Goal: Navigation & Orientation: Find specific page/section

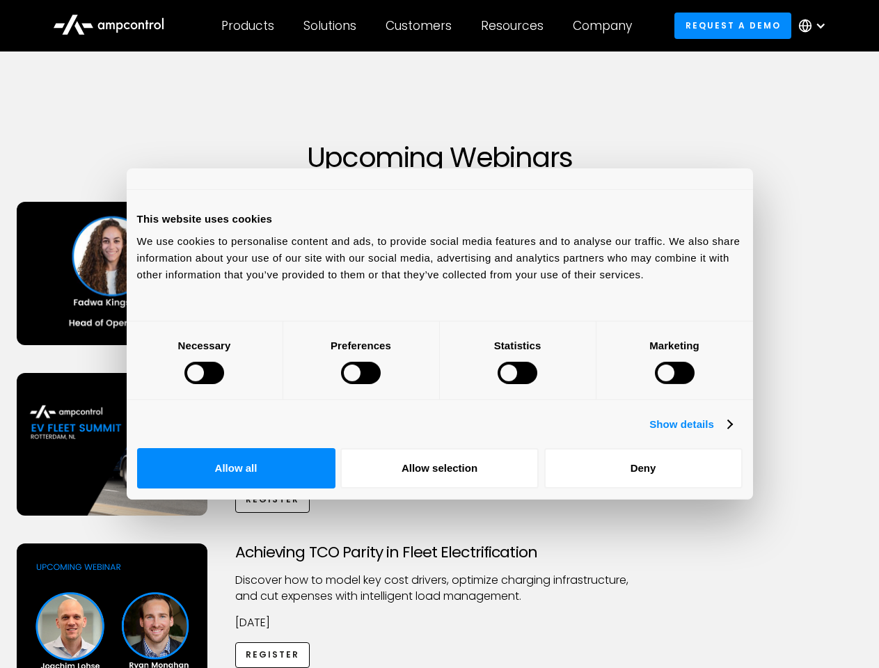
click at [224, 384] on div at bounding box center [204, 373] width 40 height 22
click at [731, 433] on link "Show details" at bounding box center [690, 424] width 82 height 17
click at [0, 0] on li "Necessary 27 Necessary cookies help make a website usable by enabling basic fun…" at bounding box center [0, 0] width 0 height 0
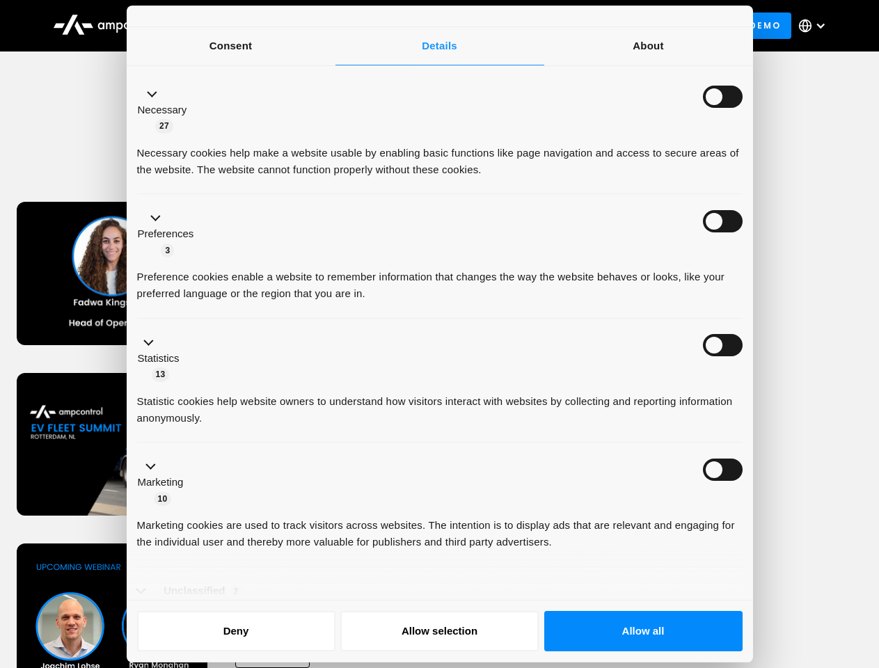
click at [742, 134] on div "Necessary 27" at bounding box center [439, 110] width 605 height 49
click at [742, 178] on div "Necessary cookies help make a website usable by enabling basic functions like p…" at bounding box center [439, 156] width 605 height 44
click at [428, 26] on div "Customers" at bounding box center [418, 25] width 66 height 15
